Goal: Use online tool/utility: Use online tool/utility

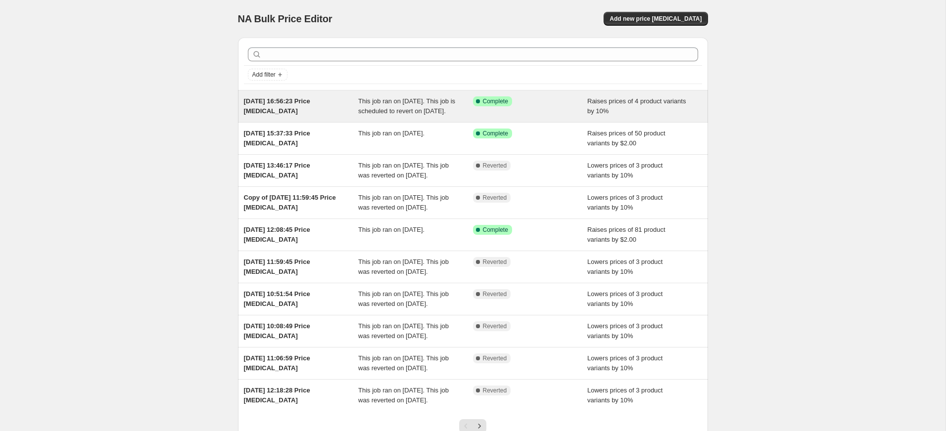
click at [348, 116] on div "[DATE] 16:56:23 Price [MEDICAL_DATA]" at bounding box center [301, 106] width 115 height 20
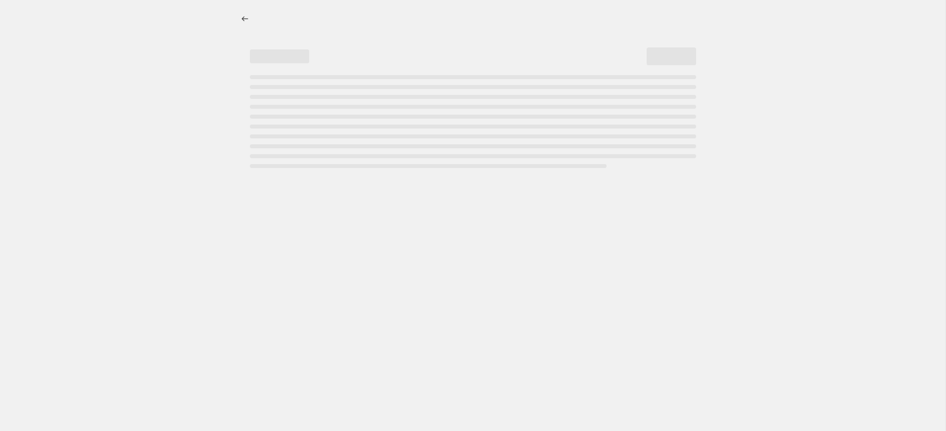
select select "percentage"
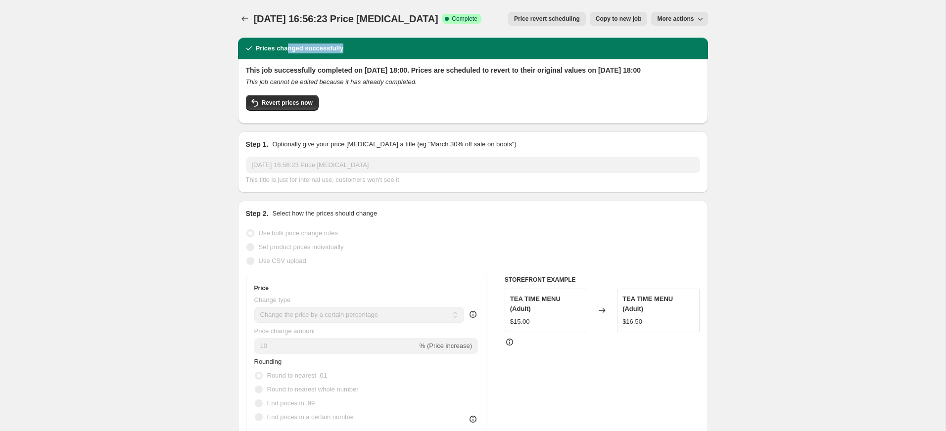
drag, startPoint x: 365, startPoint y: 49, endPoint x: 288, endPoint y: 48, distance: 76.7
click at [287, 47] on div "Prices changed successfully" at bounding box center [473, 49] width 458 height 10
click at [324, 64] on div "This job successfully completed on 5 October 2025 at 18:00. Prices are schedule…" at bounding box center [473, 91] width 470 height 64
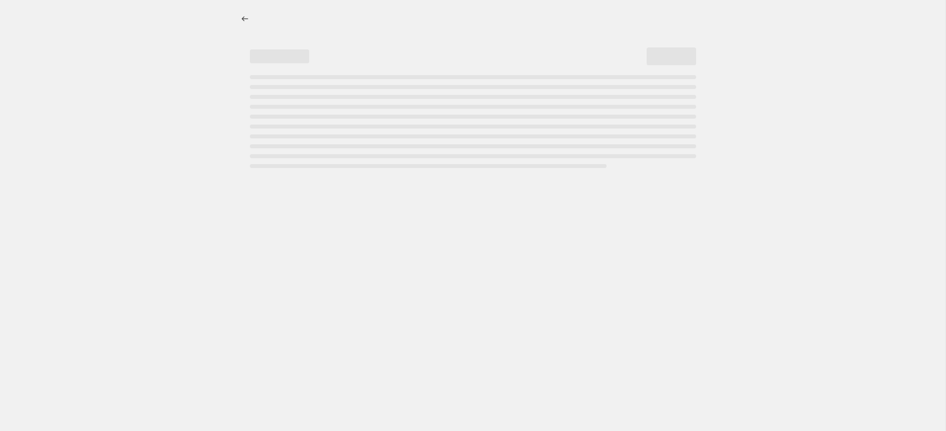
select select "percentage"
